Goal: Information Seeking & Learning: Learn about a topic

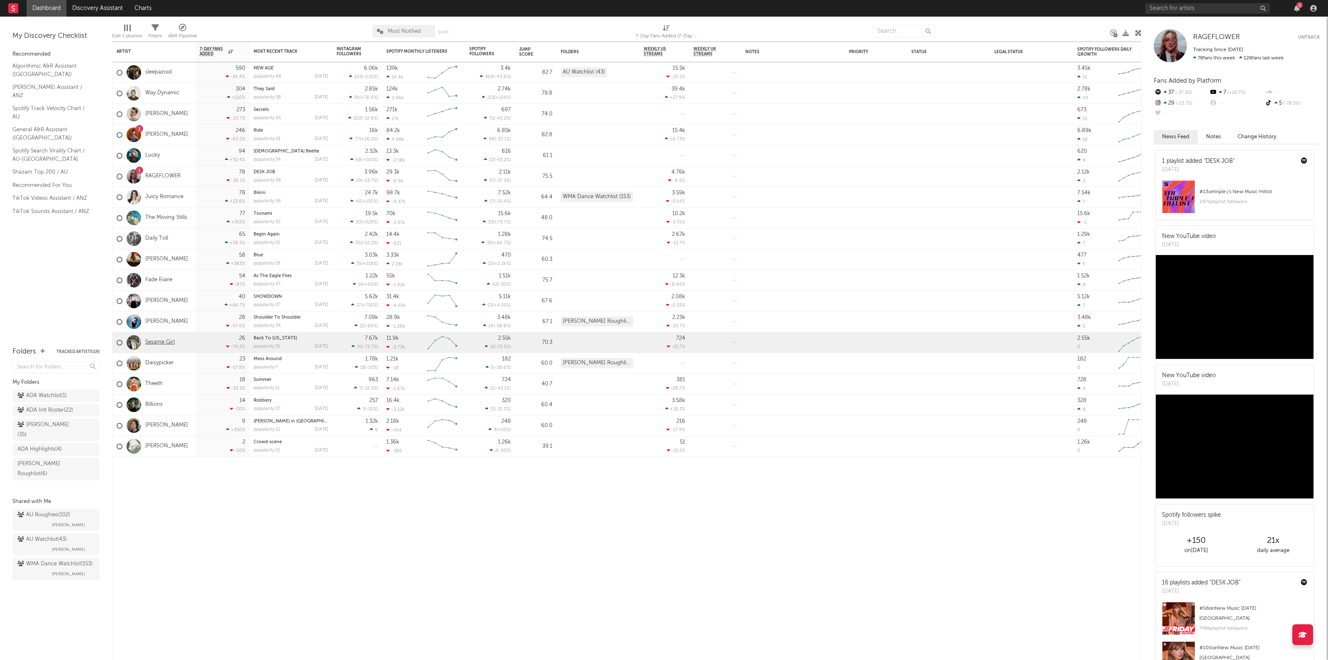
click at [173, 342] on link "Sesame Girl" at bounding box center [159, 342] width 29 height 7
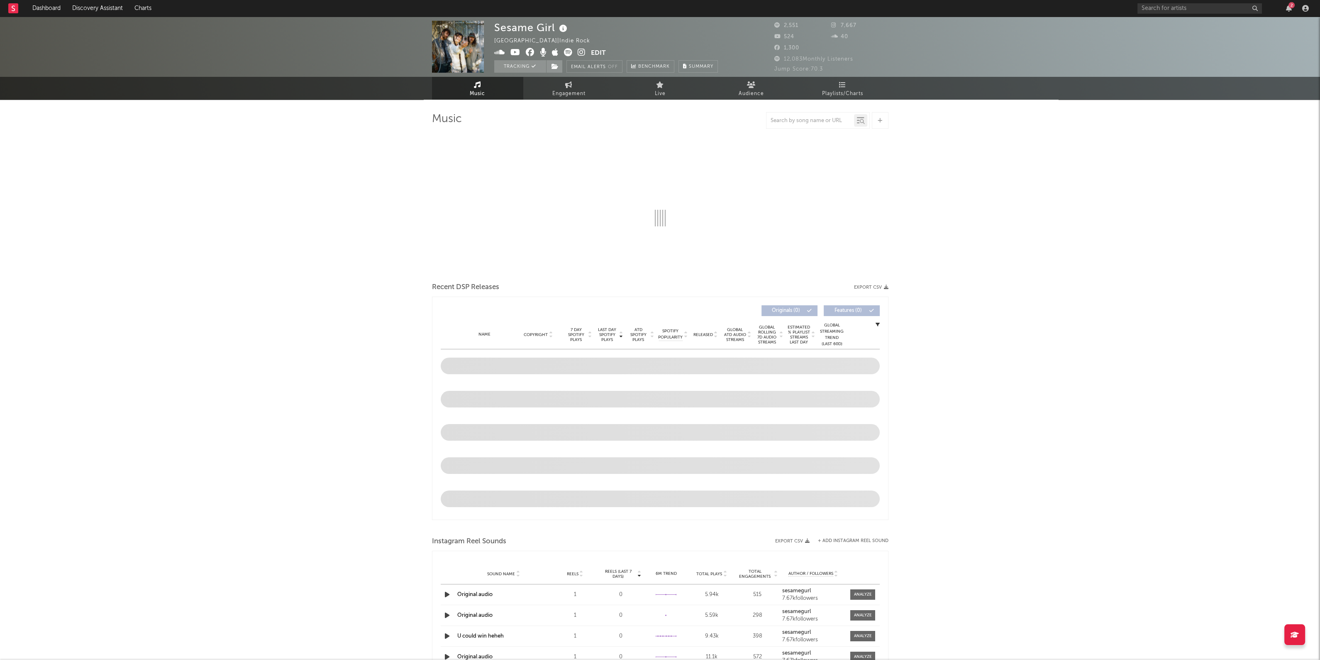
select select "6m"
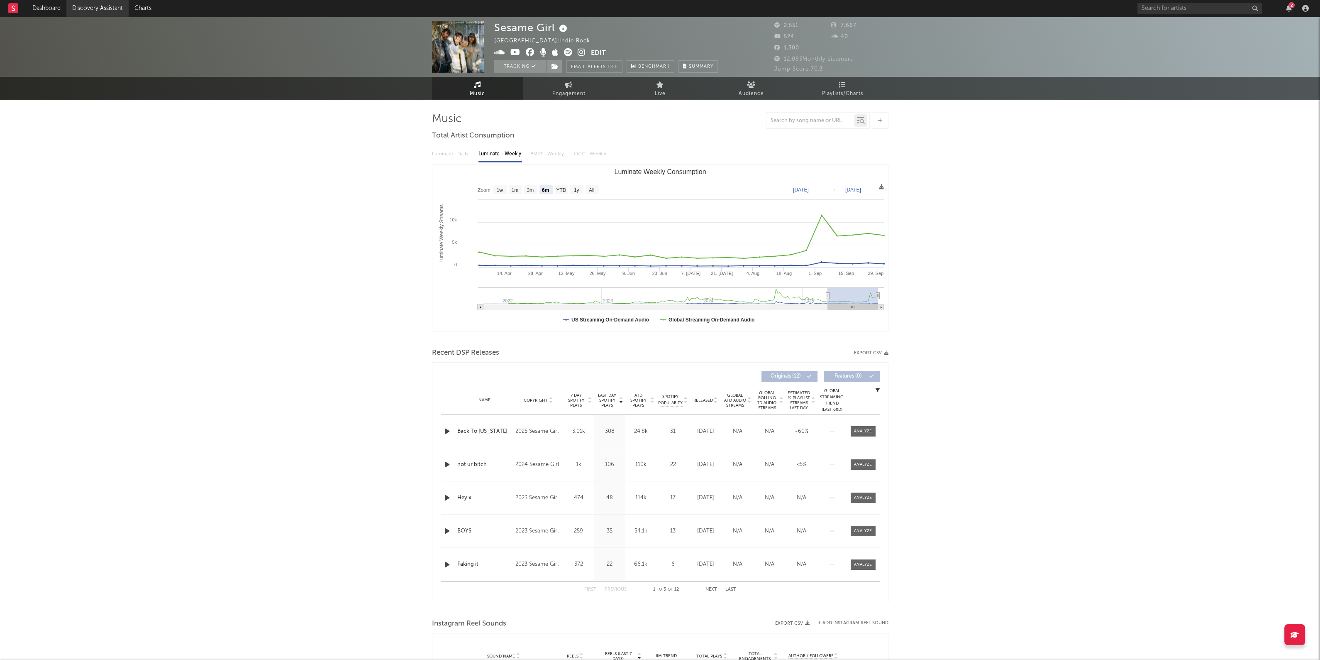
click at [97, 7] on link "Discovery Assistant" at bounding box center [97, 8] width 62 height 17
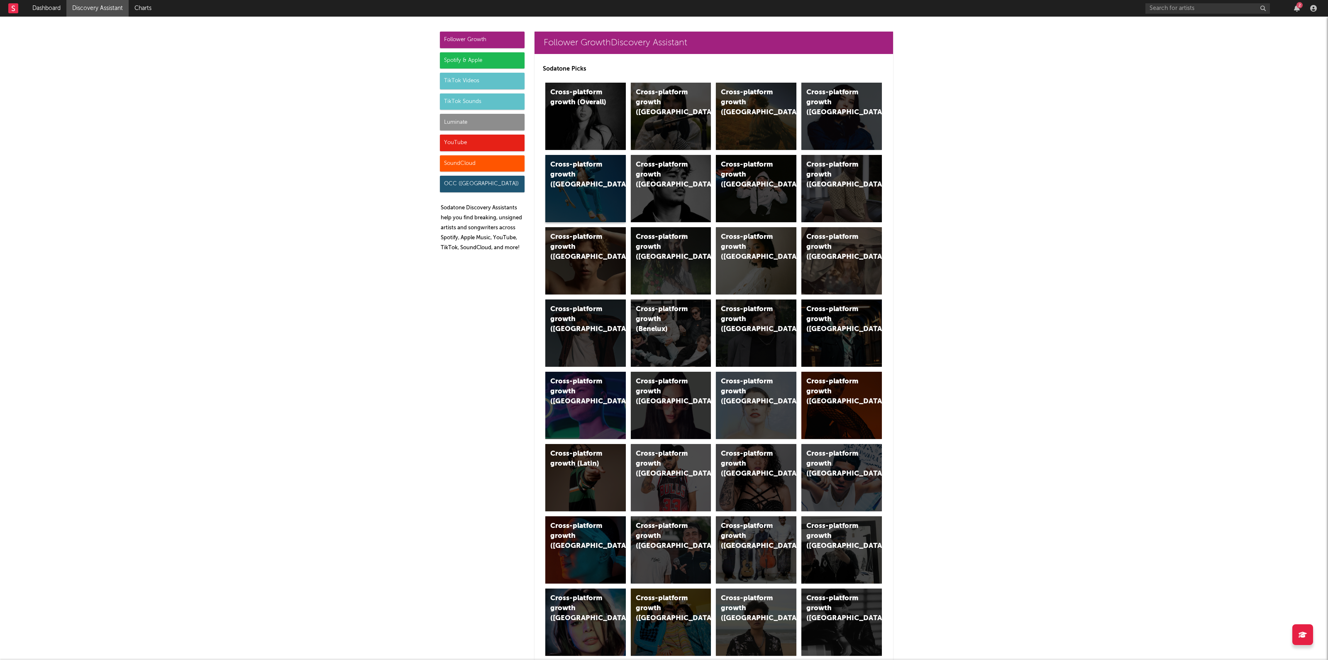
click at [557, 173] on div "Cross-platform growth (Australia)" at bounding box center [578, 175] width 56 height 30
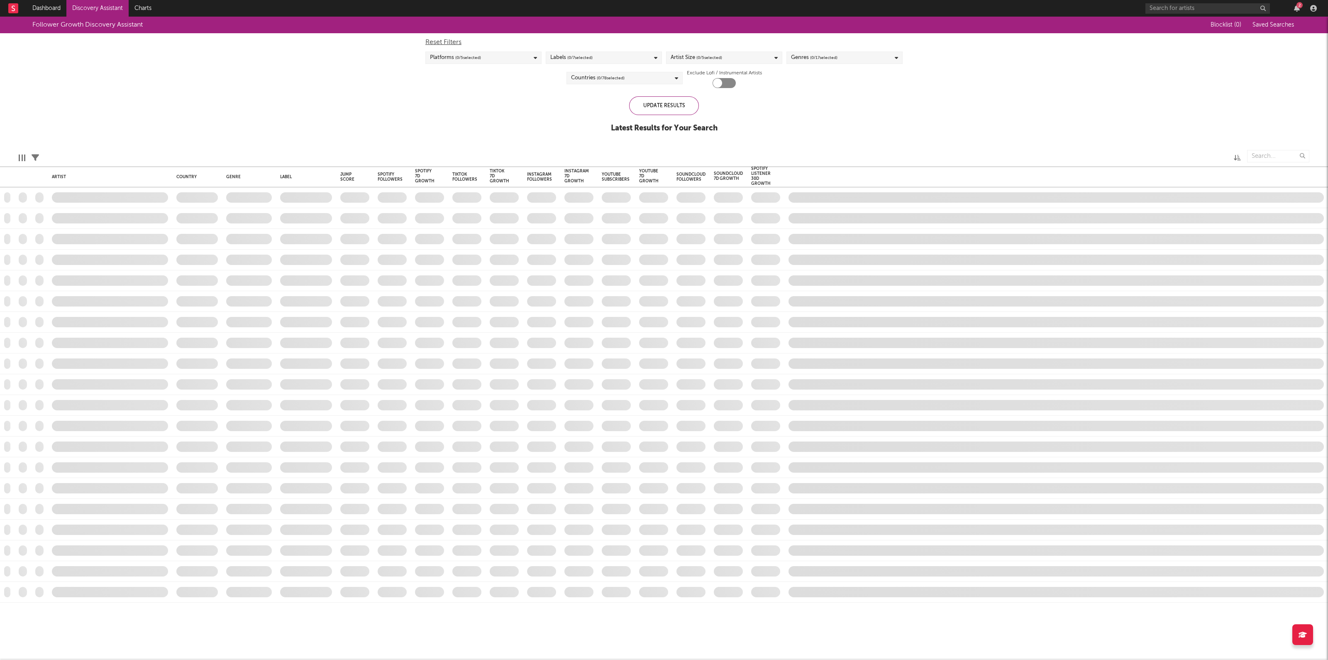
checkbox input "true"
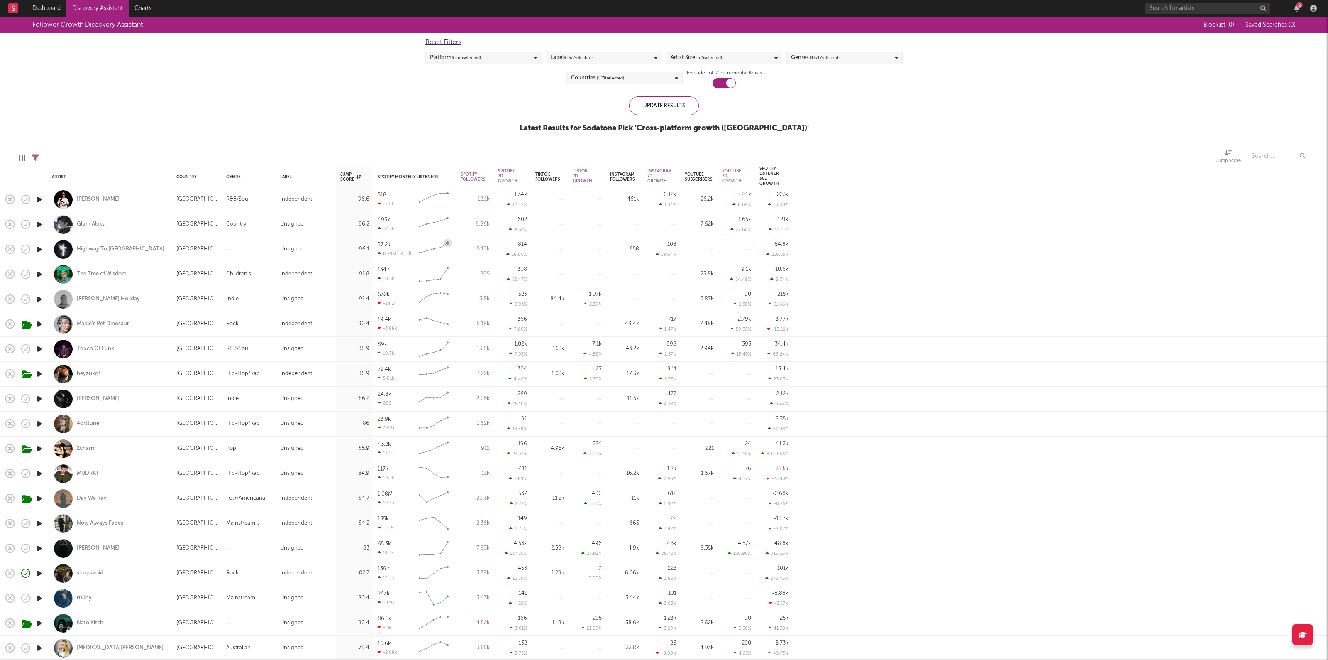
click at [945, 153] on div at bounding box center [922, 156] width 576 height 21
click at [393, 177] on div "Spotify Monthly Listeners" at bounding box center [409, 176] width 62 height 5
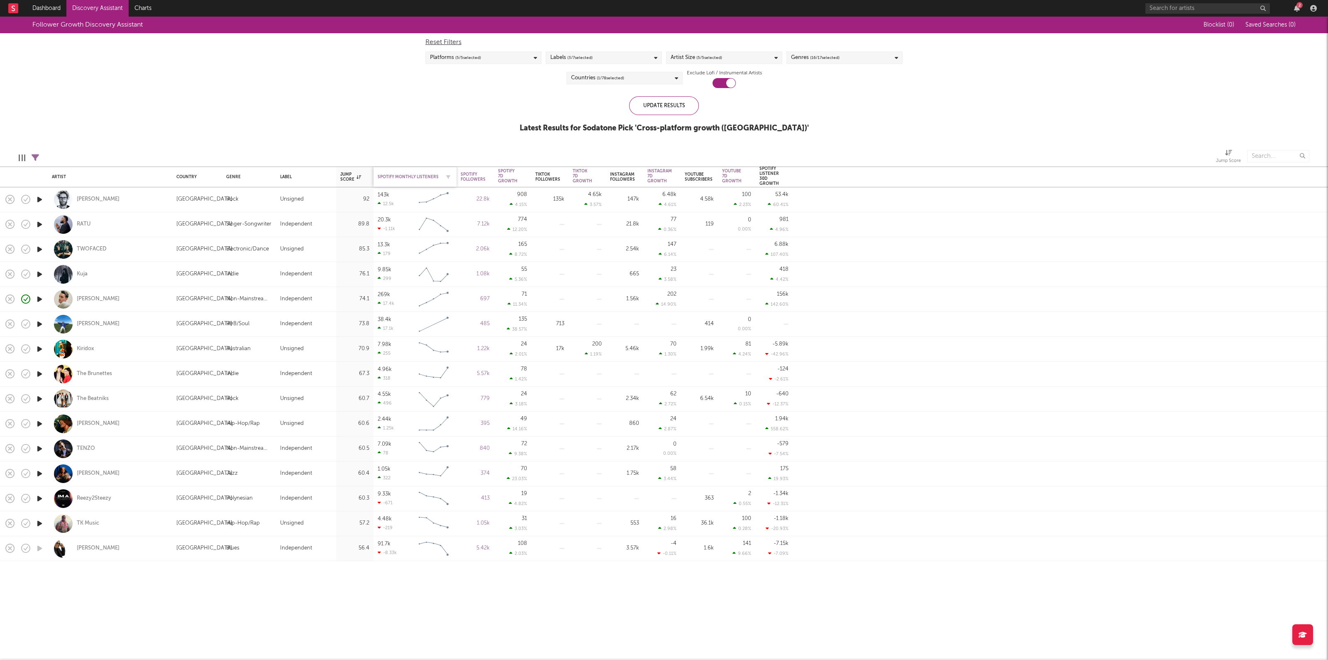
click at [399, 175] on div "Spotify Monthly Listeners" at bounding box center [409, 176] width 62 height 5
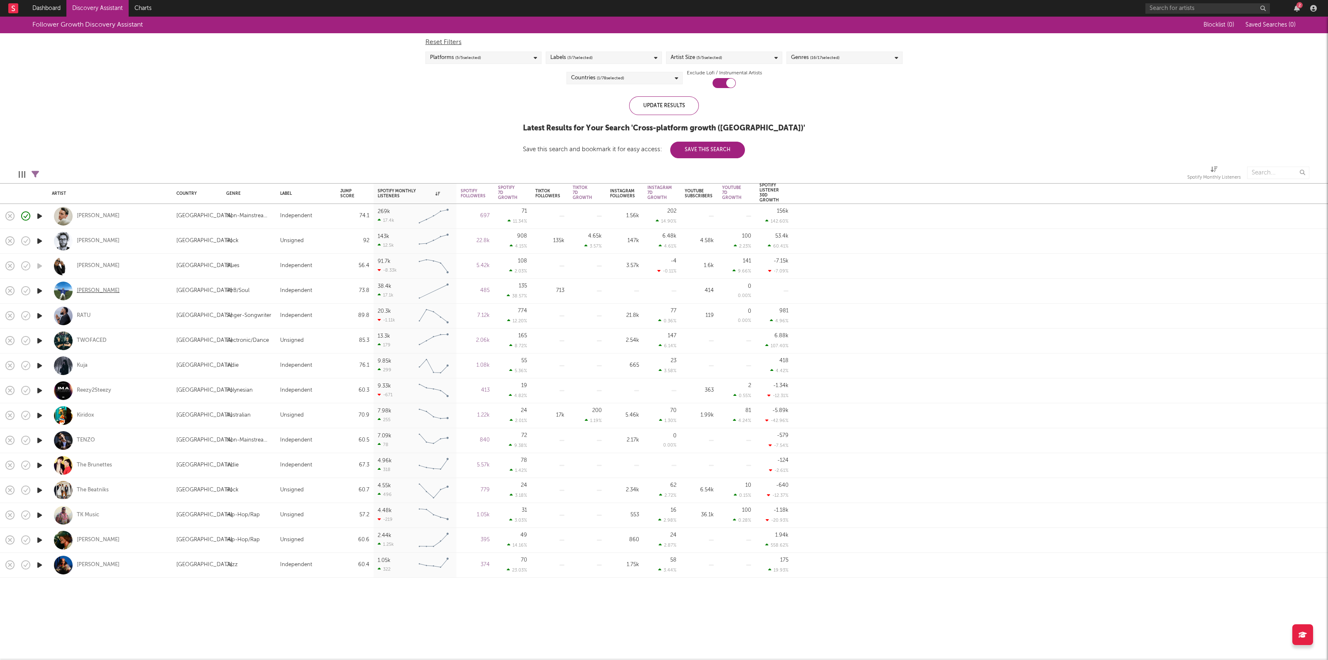
click at [79, 288] on div "Rosa" at bounding box center [98, 290] width 43 height 7
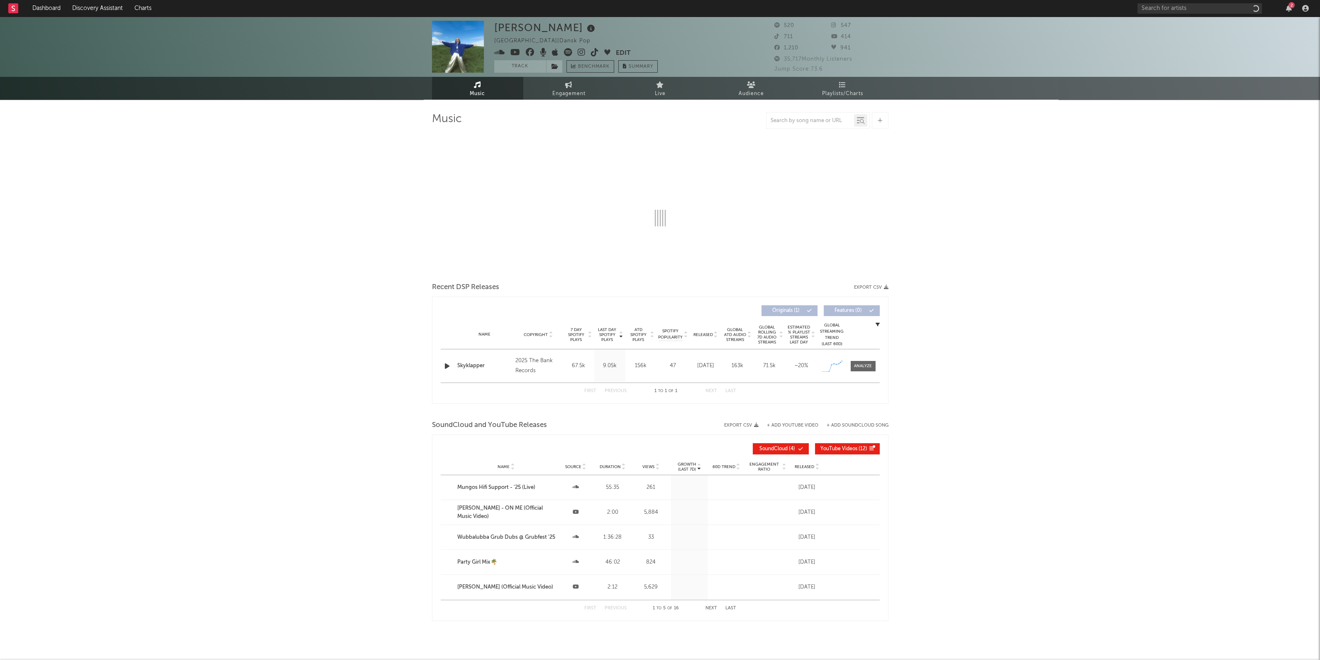
select select "1w"
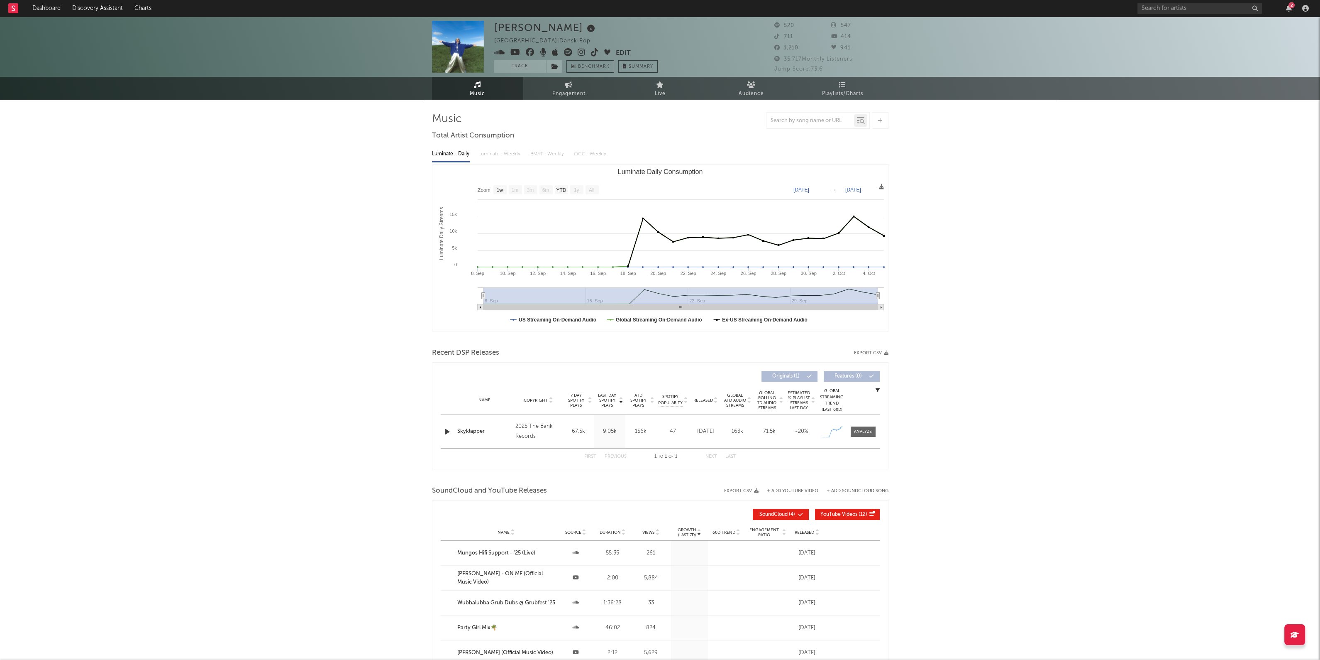
click at [445, 46] on img at bounding box center [458, 47] width 52 height 52
click at [566, 55] on icon at bounding box center [568, 52] width 8 height 8
click at [579, 52] on icon at bounding box center [582, 52] width 8 height 8
click at [579, 51] on icon at bounding box center [582, 52] width 8 height 8
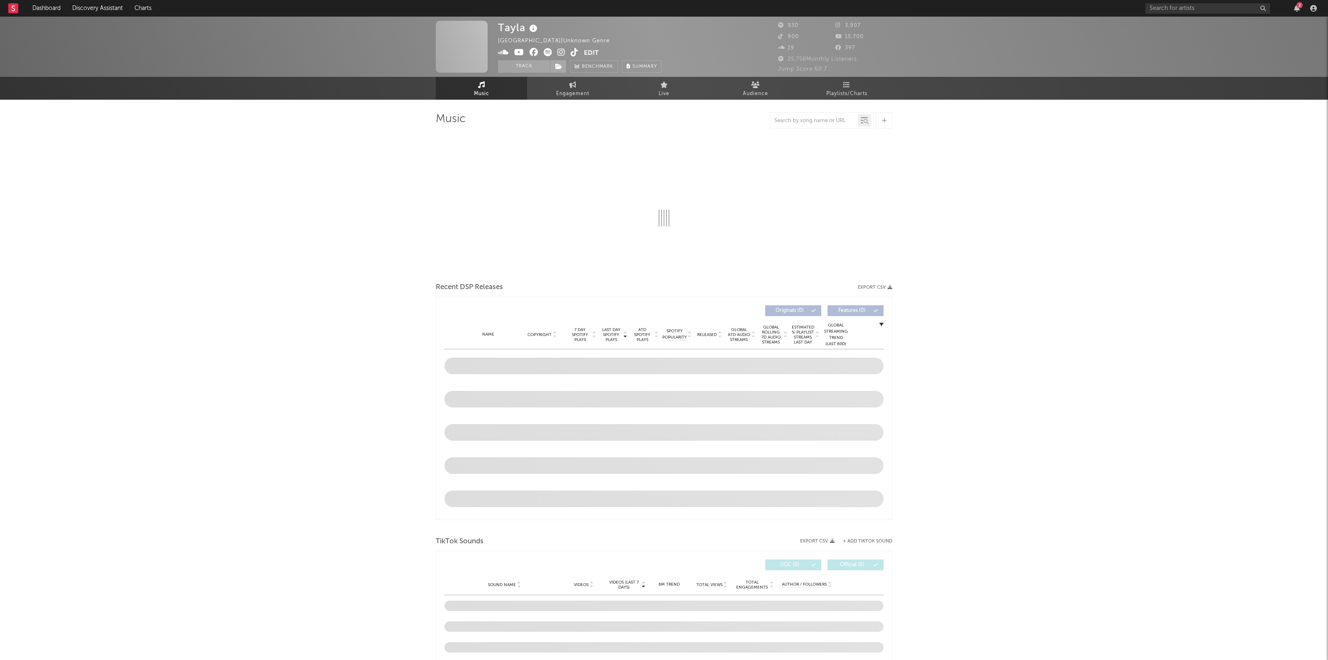
select select "1w"
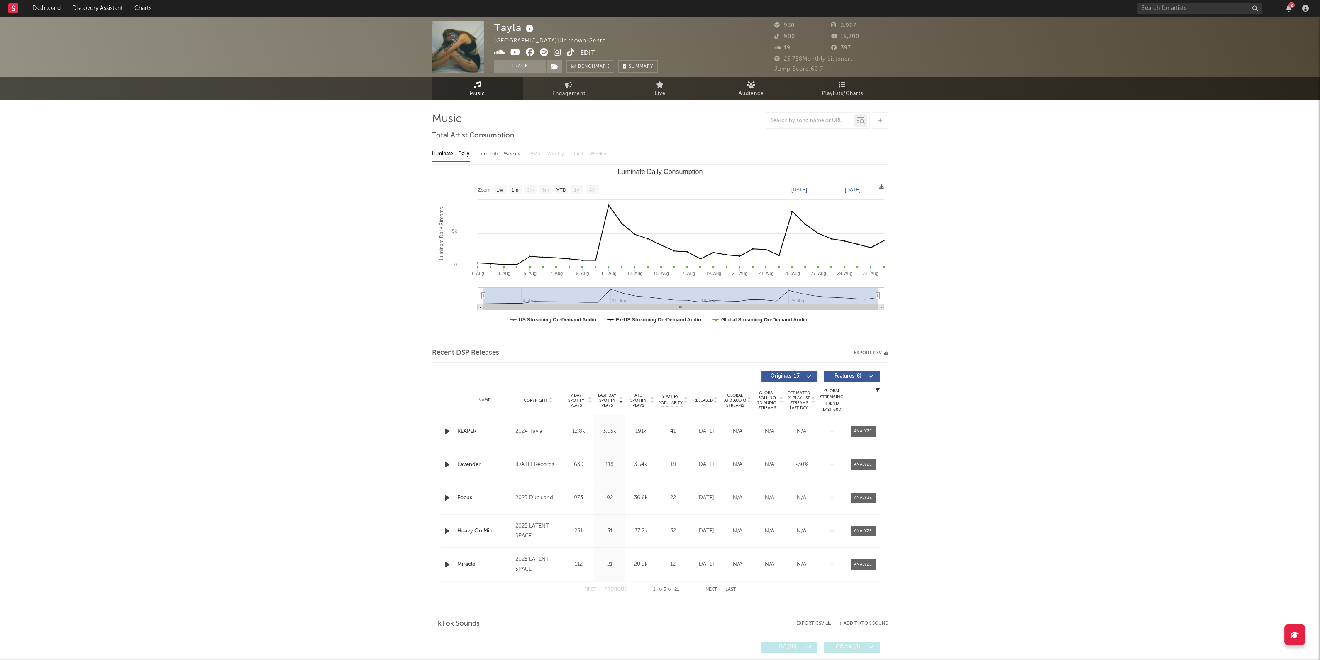
click at [558, 52] on icon at bounding box center [558, 52] width 8 height 8
click at [540, 49] on icon at bounding box center [544, 52] width 8 height 8
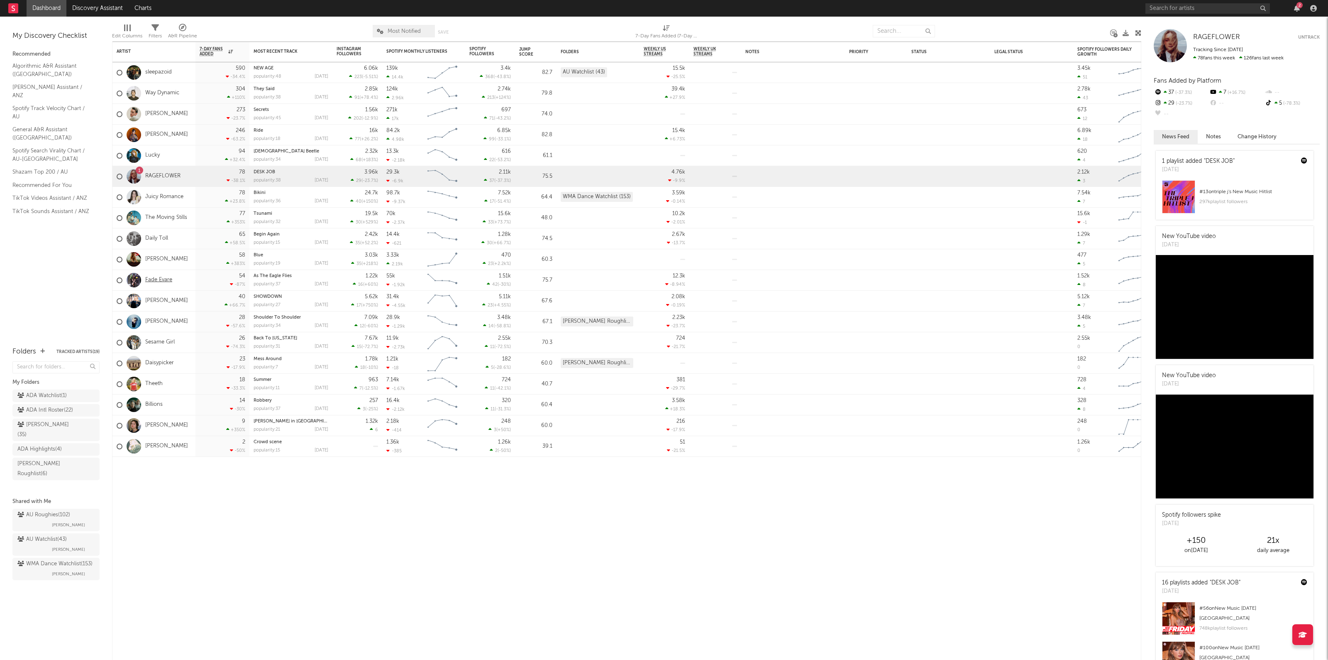
click at [164, 281] on link "Fade Evare" at bounding box center [158, 279] width 27 height 7
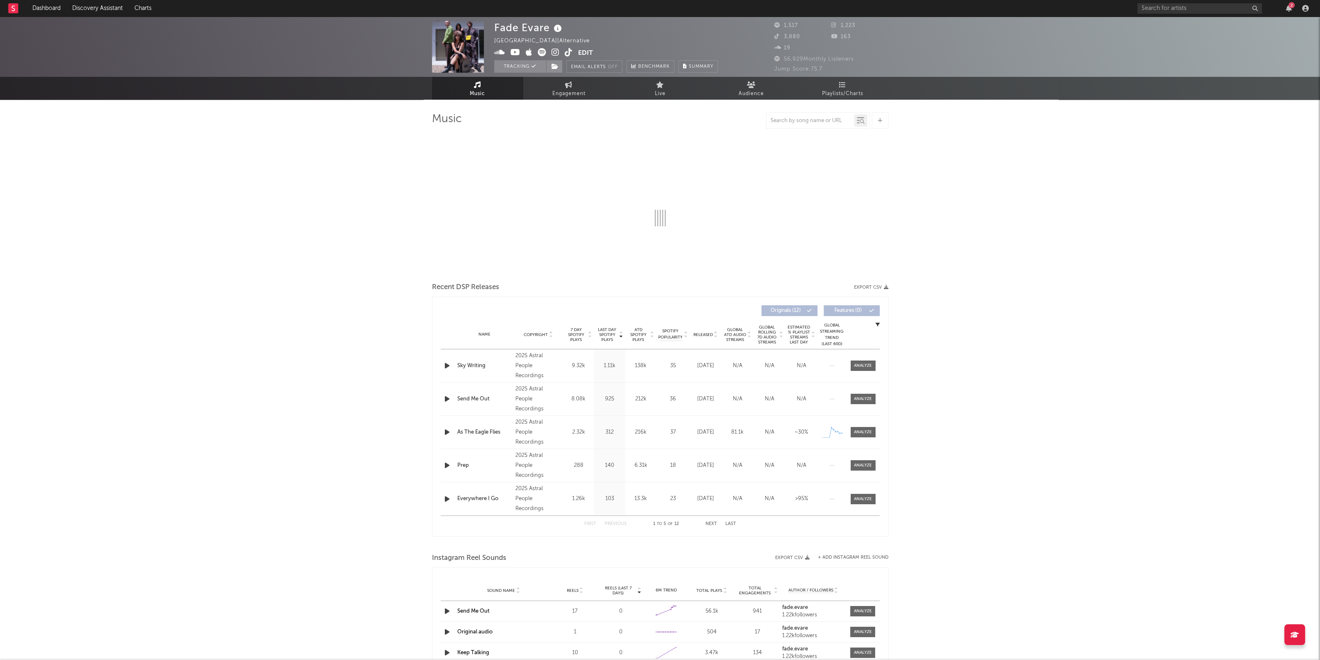
select select "1w"
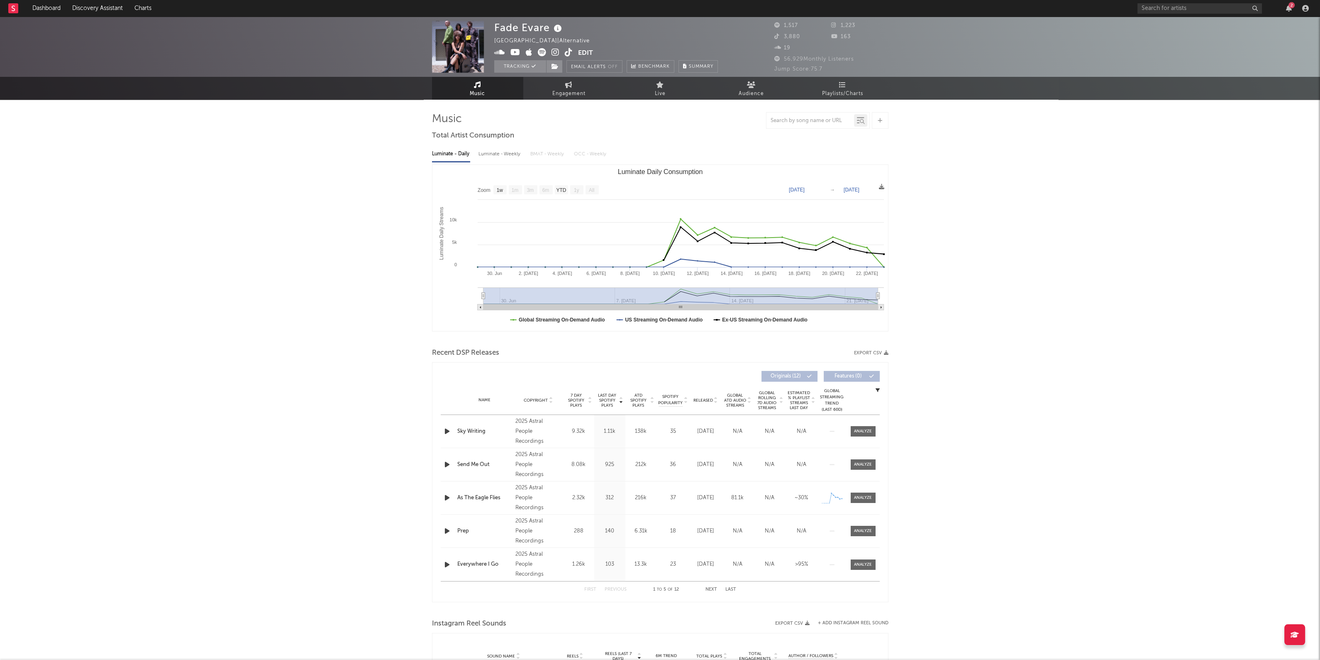
click at [543, 49] on link at bounding box center [542, 53] width 8 height 8
click at [47, 7] on link "Dashboard" at bounding box center [47, 8] width 40 height 17
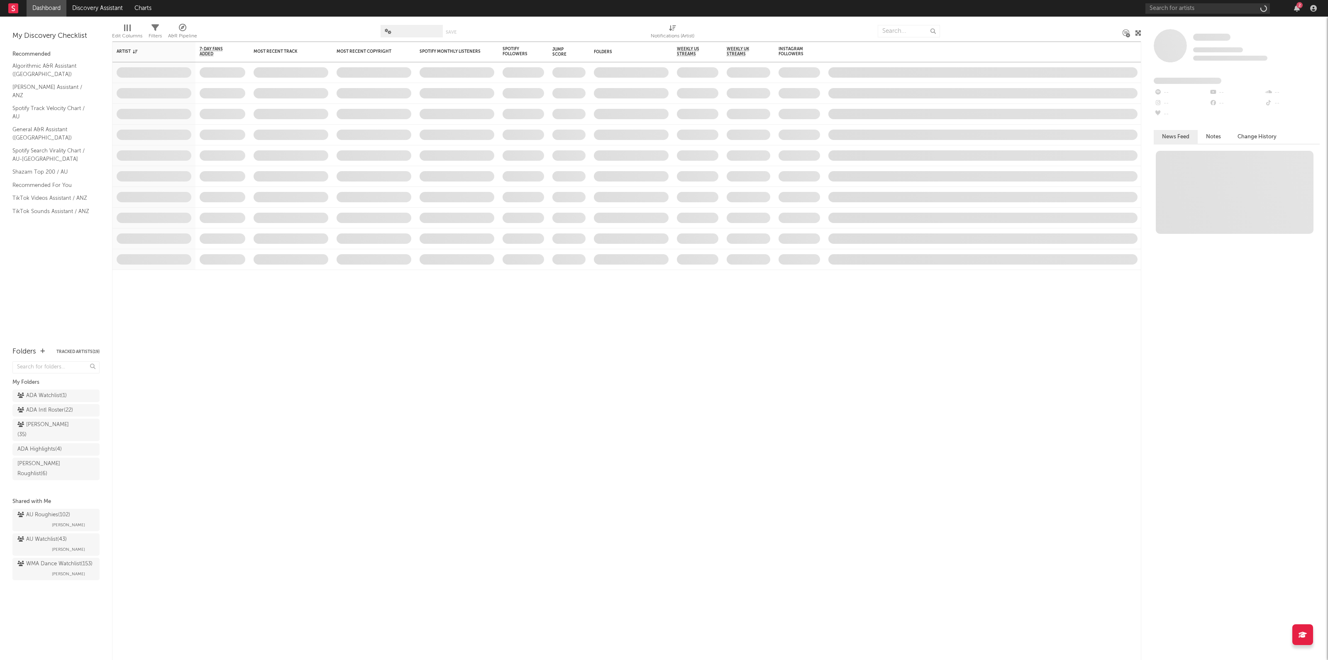
click at [17, 10] on rect at bounding box center [13, 8] width 10 height 10
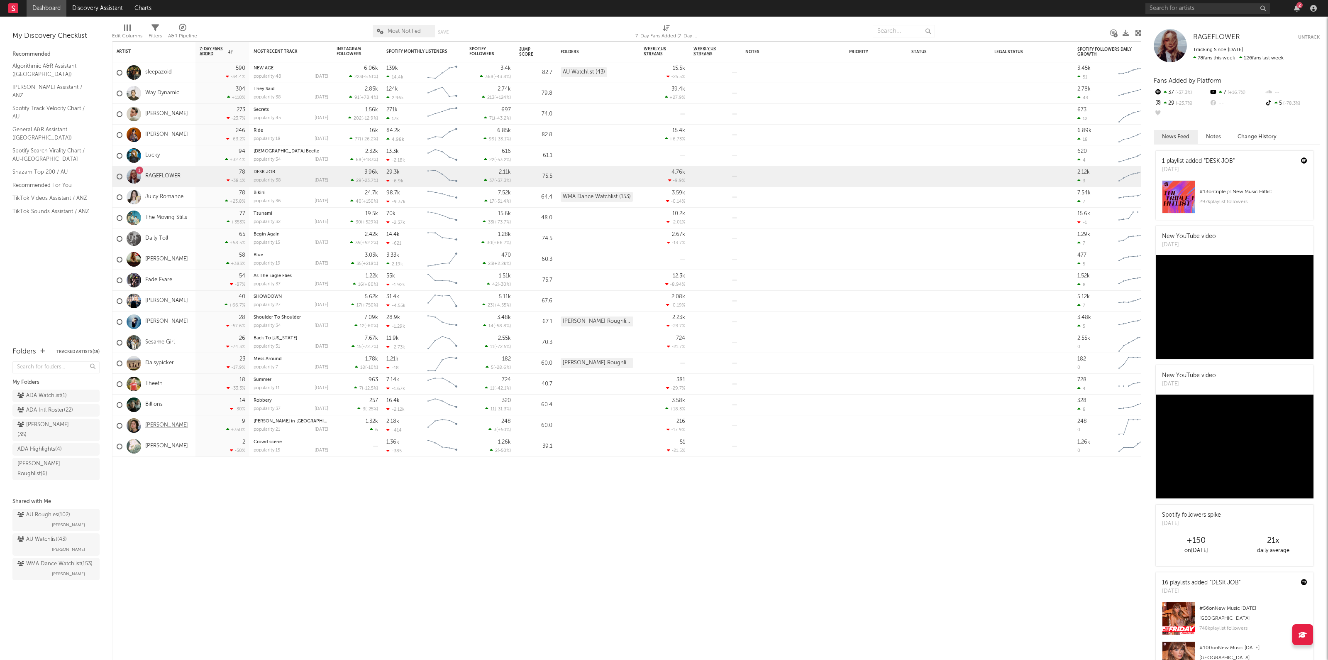
click at [164, 426] on link "[PERSON_NAME]" at bounding box center [166, 425] width 43 height 7
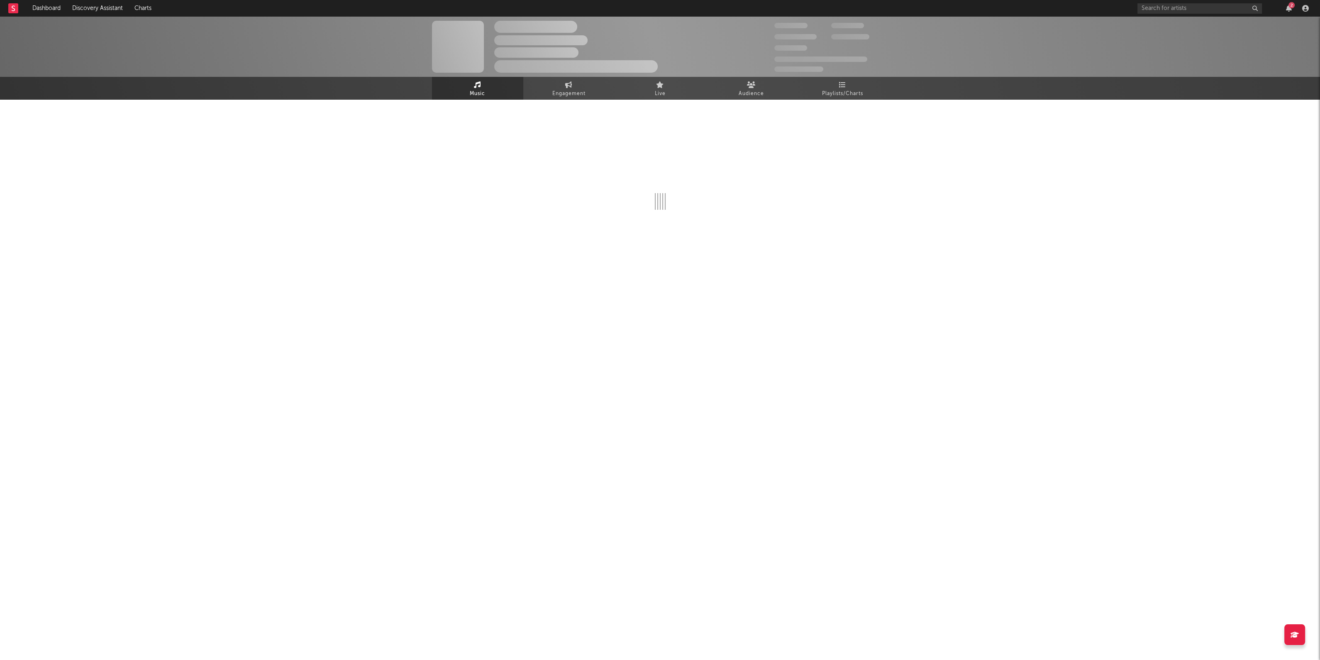
select select "1w"
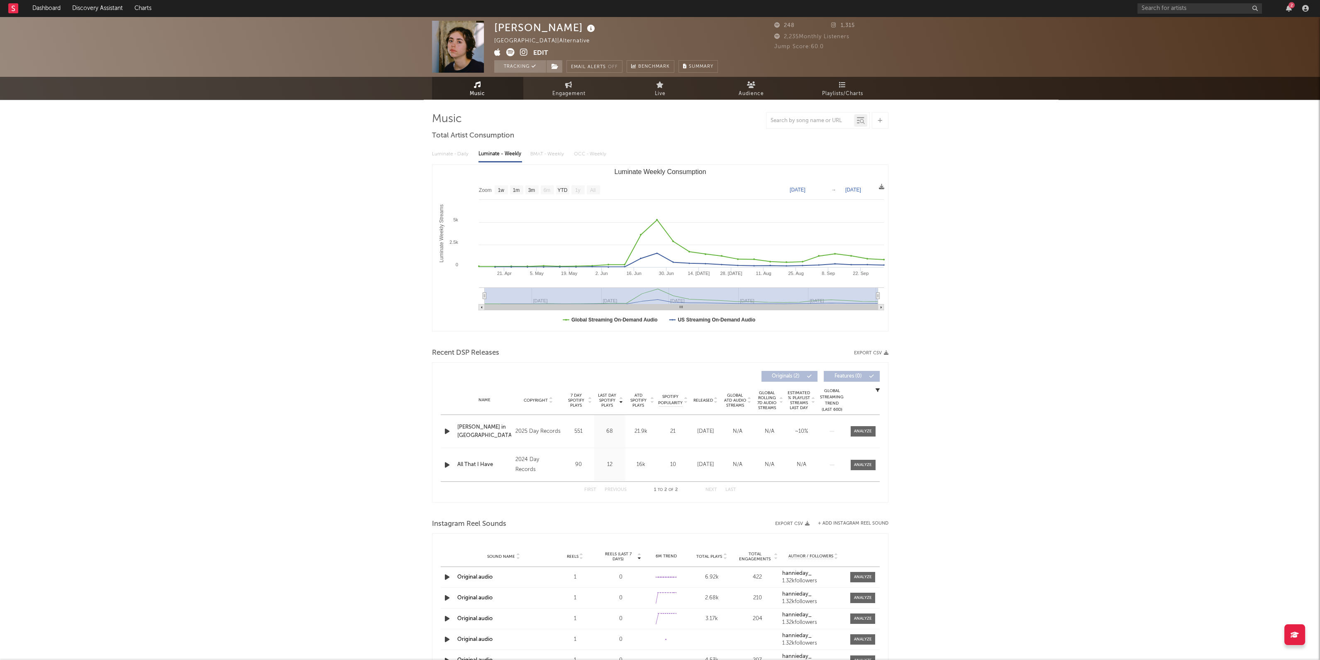
click at [511, 51] on icon at bounding box center [510, 52] width 8 height 8
click at [15, 8] on rect at bounding box center [13, 8] width 10 height 10
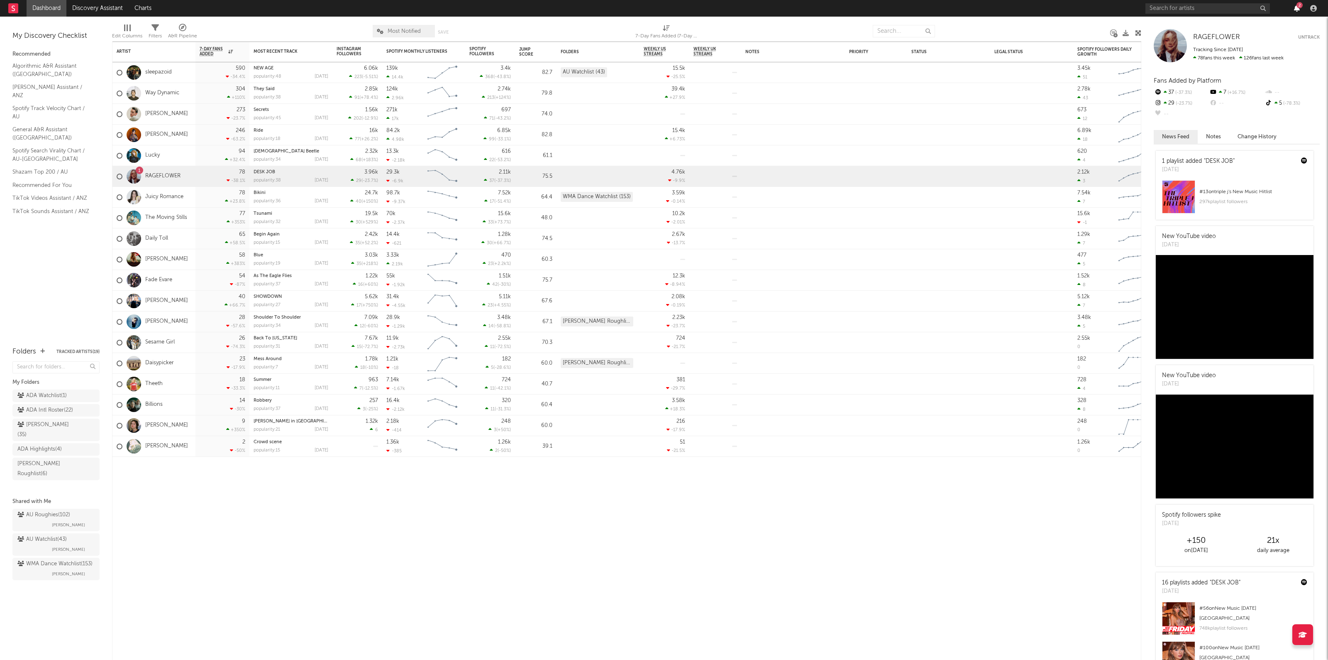
click at [1298, 10] on icon "button" at bounding box center [1297, 8] width 6 height 7
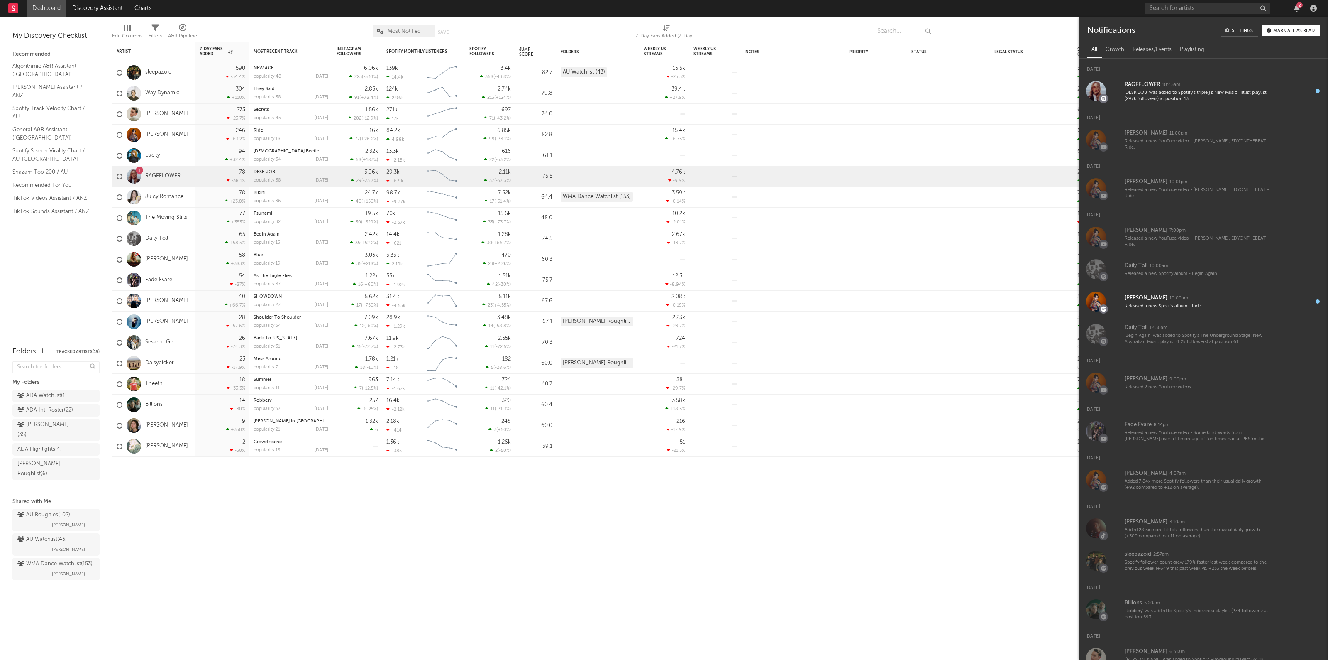
click at [1286, 34] on button "Mark all as read" at bounding box center [1291, 30] width 57 height 11
click at [994, 25] on div at bounding box center [1022, 31] width 163 height 21
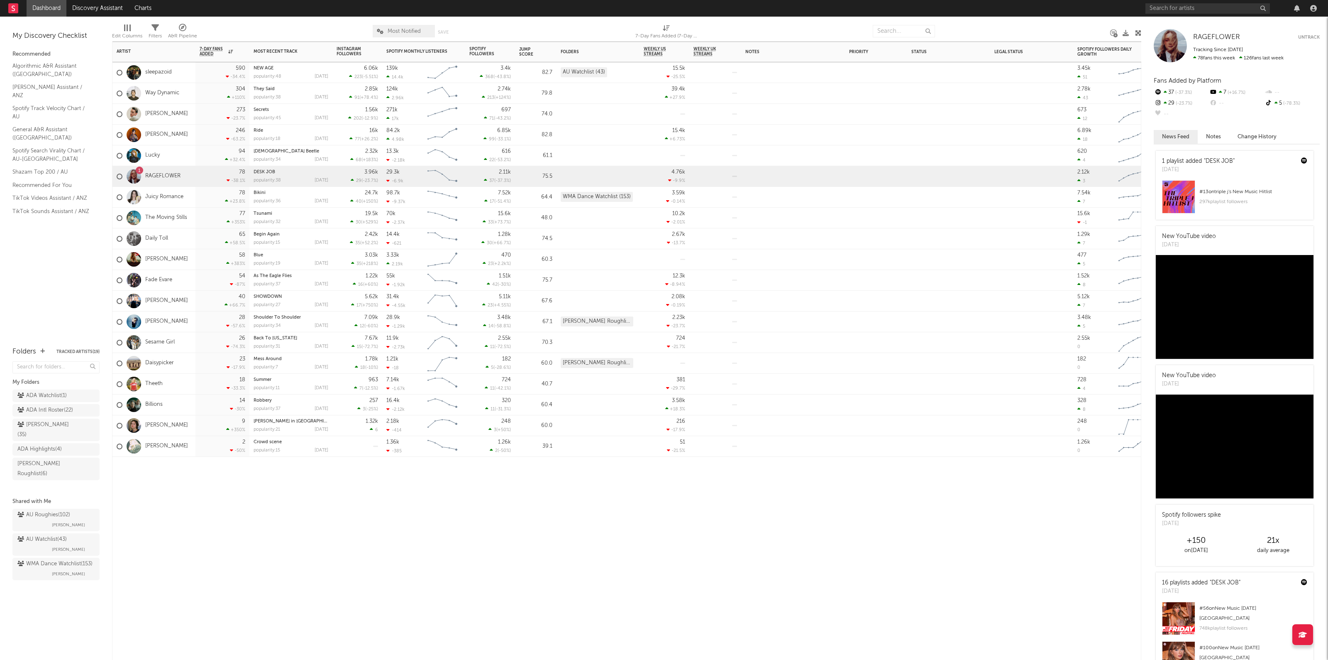
click at [719, 538] on div "Artist Notifications 7-Day Fans Added WoW % Change Most Recent Track Popularity…" at bounding box center [626, 351] width 1029 height 618
click at [470, 531] on div "Artist Notifications 7-Day Fans Added WoW % Change Most Recent Track Popularity…" at bounding box center [626, 351] width 1029 height 618
click at [147, 217] on link "The Moving Stills" at bounding box center [166, 217] width 42 height 7
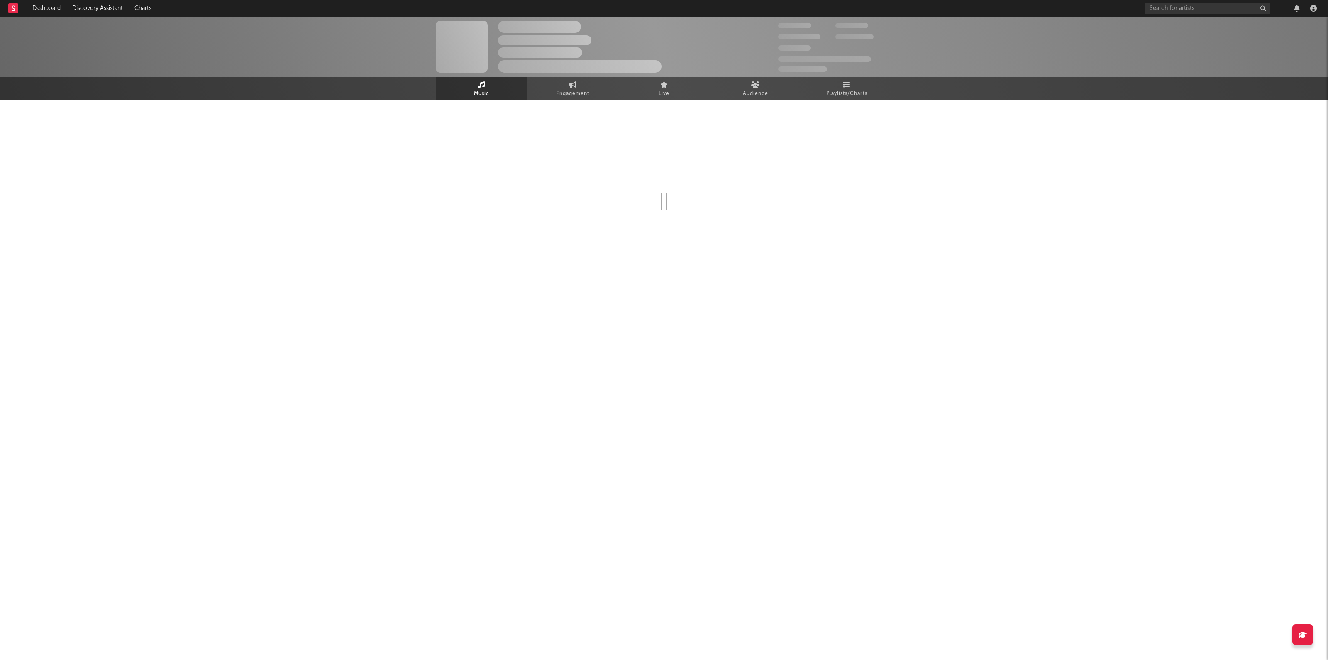
select select "6m"
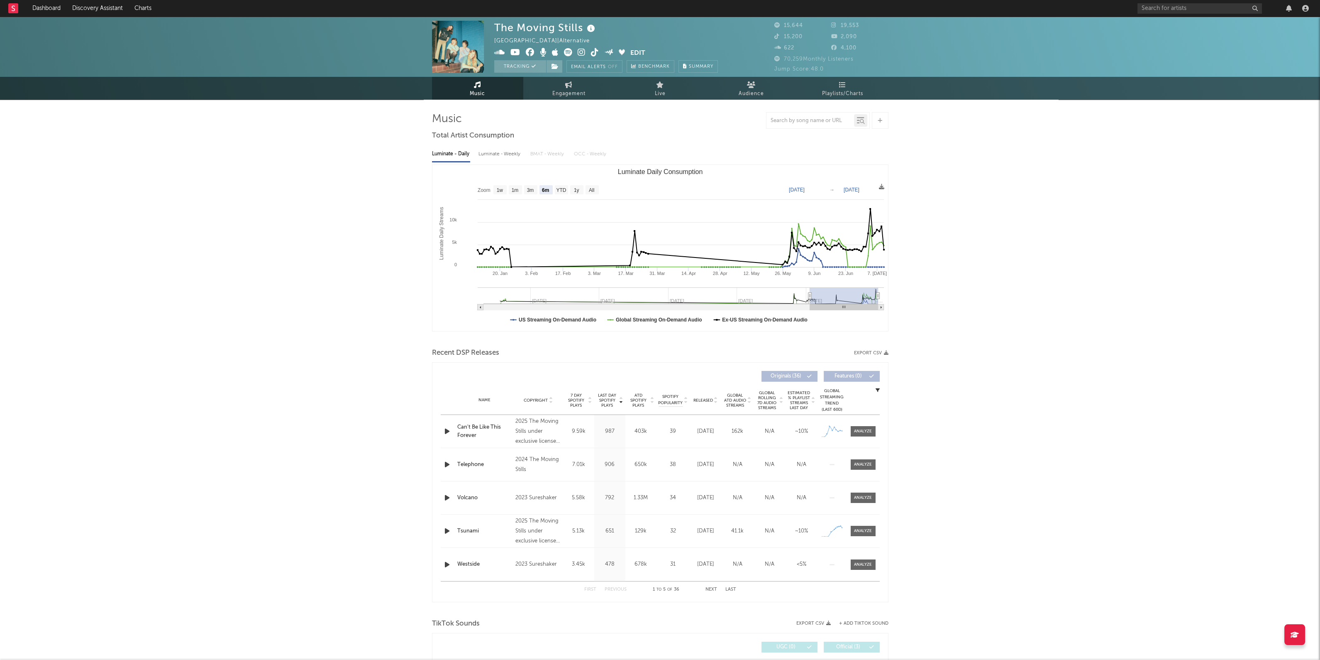
click at [1009, 261] on div "The Moving Stills [GEOGRAPHIC_DATA] | Alternative Edit Tracking Email Alerts Of…" at bounding box center [660, 623] width 1320 height 1213
click at [567, 53] on icon at bounding box center [568, 52] width 8 height 8
click at [20, 11] on div at bounding box center [17, 8] width 18 height 17
click at [13, 6] on rect at bounding box center [13, 8] width 10 height 10
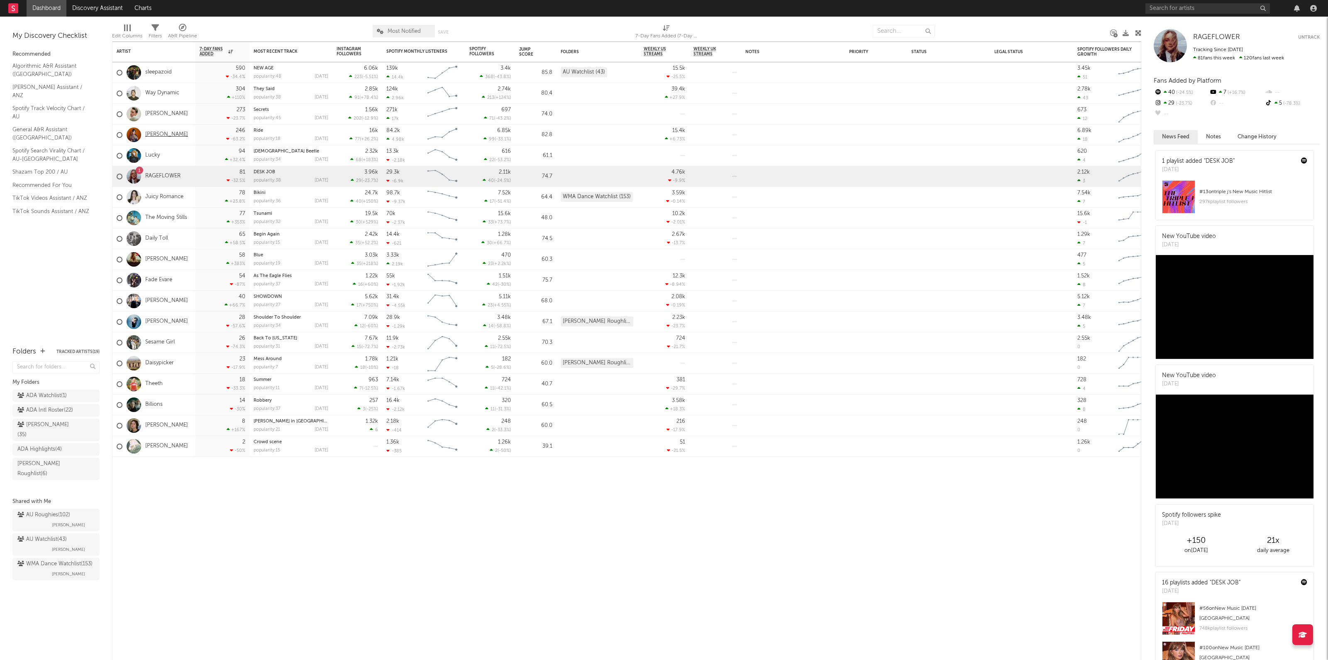
click at [163, 132] on link "[PERSON_NAME]" at bounding box center [166, 134] width 43 height 7
